Goal: Information Seeking & Learning: Learn about a topic

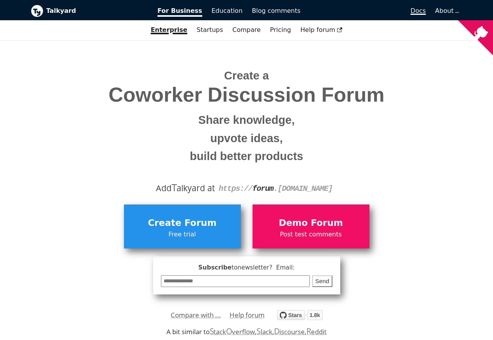
click at [417, 12] on span "Docs" at bounding box center [417, 10] width 15 height 7
